Goal: Use online tool/utility: Use online tool/utility

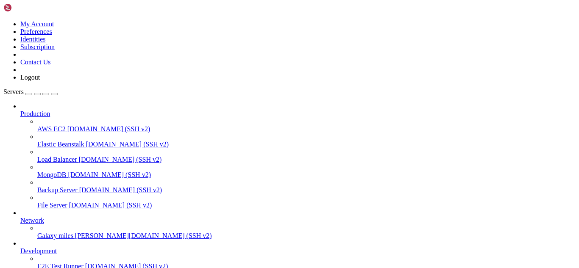
click at [71, 235] on span "miles [PERSON_NAME][DOMAIN_NAME] (SSH v2)" at bounding box center [135, 235] width 153 height 7
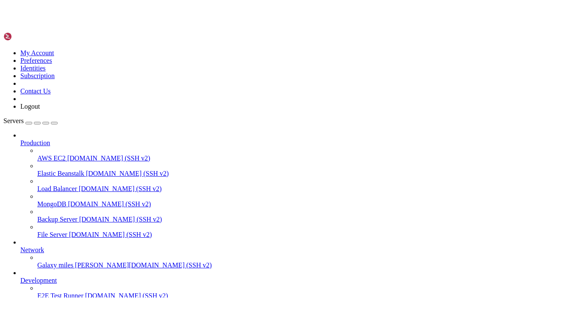
scroll to position [176, 0]
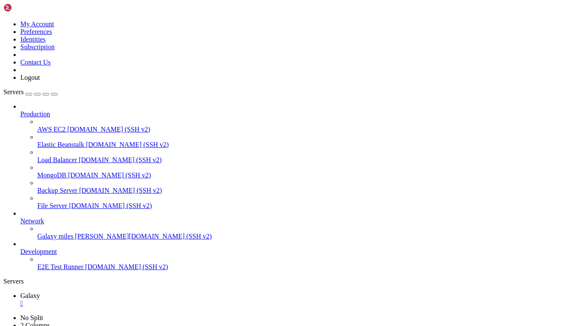
scroll to position [359, 0]
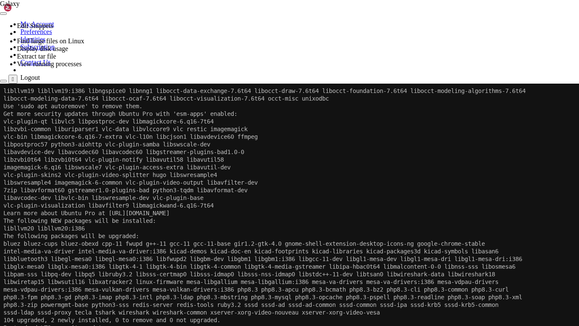
click at [194, 268] on x-row "mesa-vdpau-drivers:i386 mesa-vulkan-drivers mesa-vulkan-drivers:i386 php8.3 php…" at bounding box center [288, 289] width 571 height 8
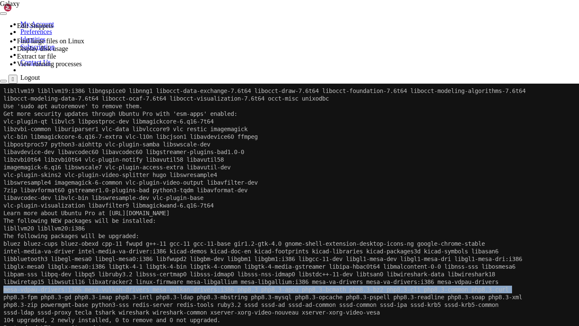
click at [194, 268] on x-row "mesa-vdpau-drivers:i386 mesa-vulkan-drivers mesa-vulkan-drivers:i386 php8.3 php…" at bounding box center [288, 289] width 571 height 8
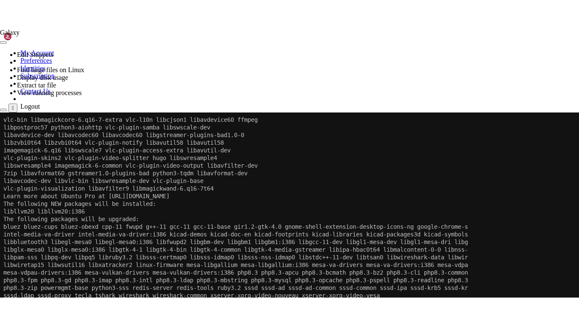
scroll to position [488, 0]
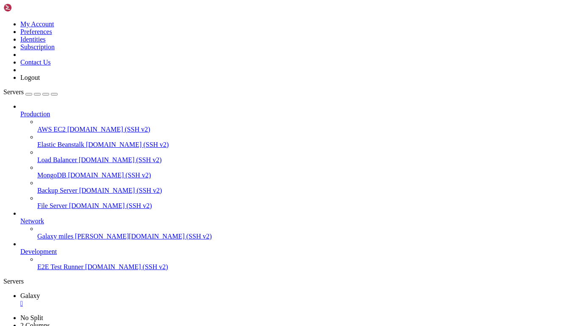
scroll to position [3838, 0]
